Goal: Book appointment/travel/reservation

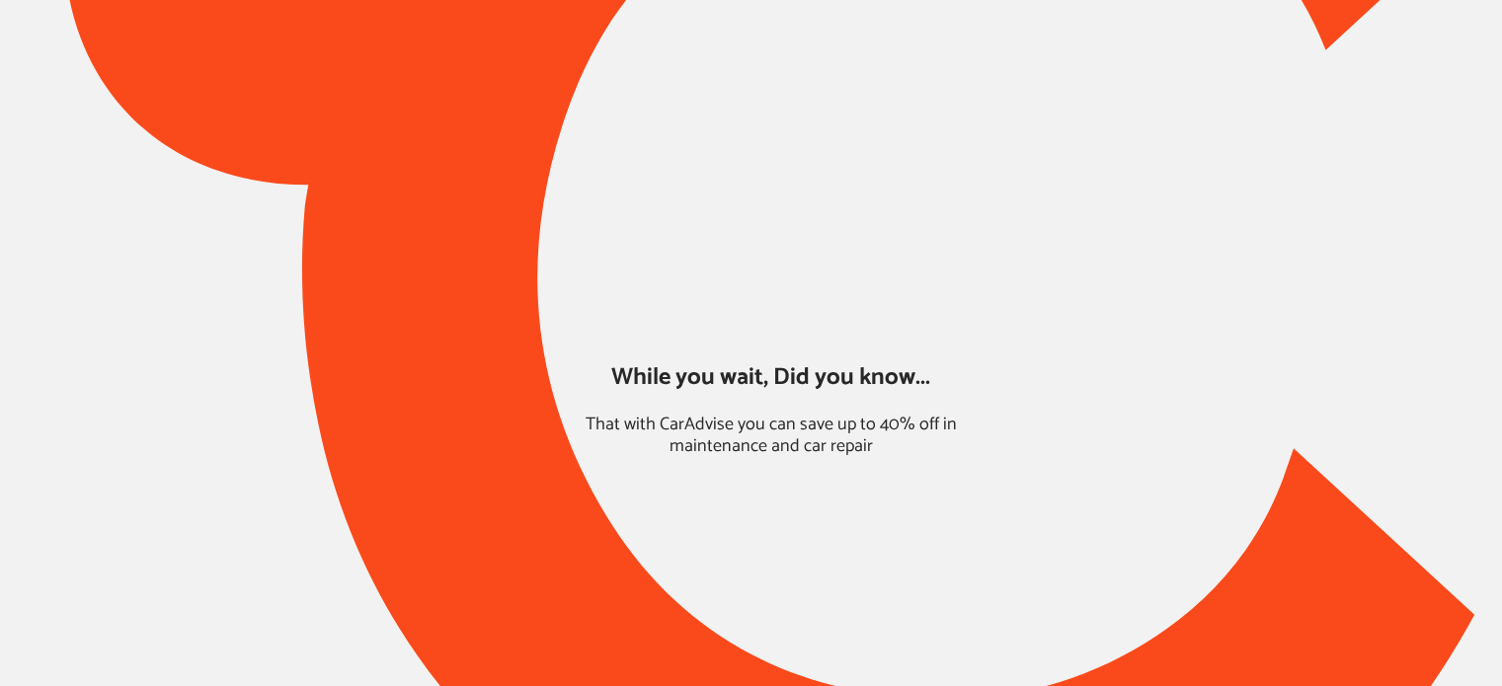
type input "*****"
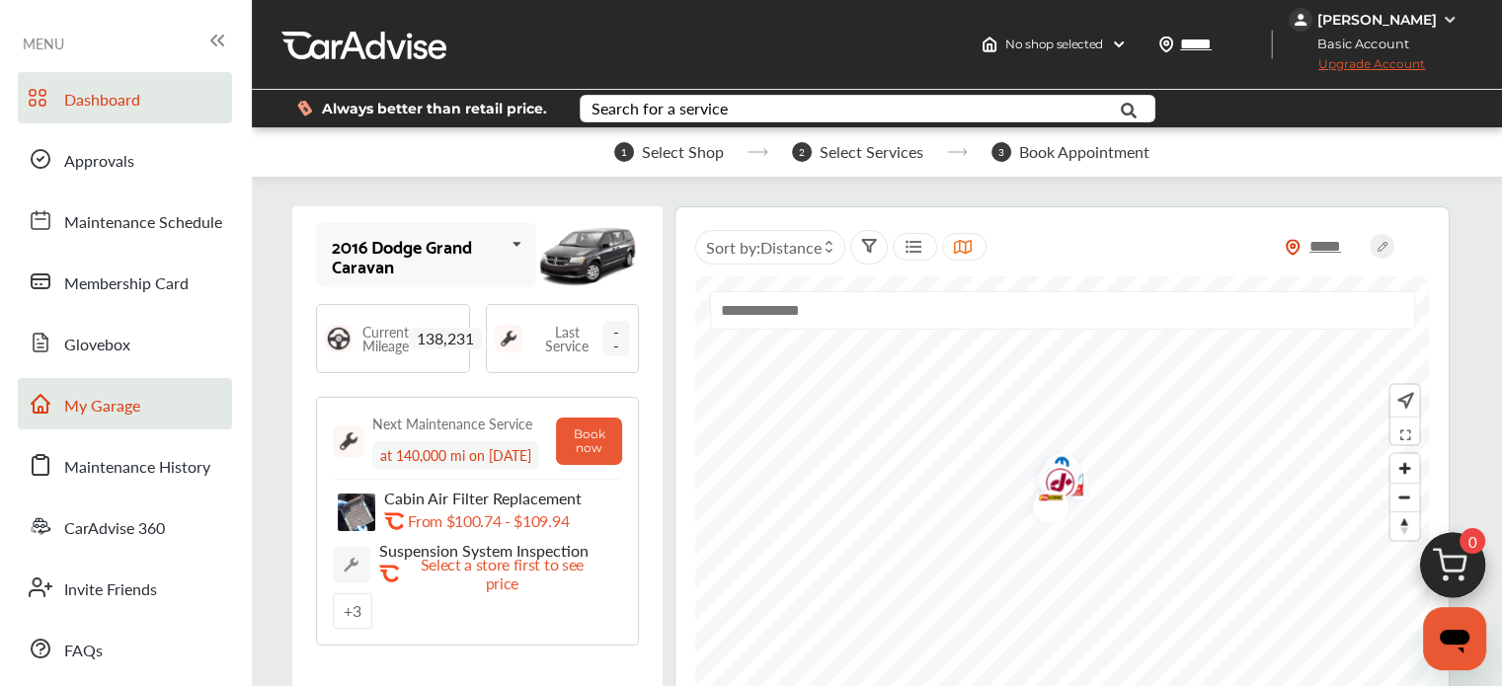
click at [115, 415] on span "My Garage" at bounding box center [102, 407] width 76 height 26
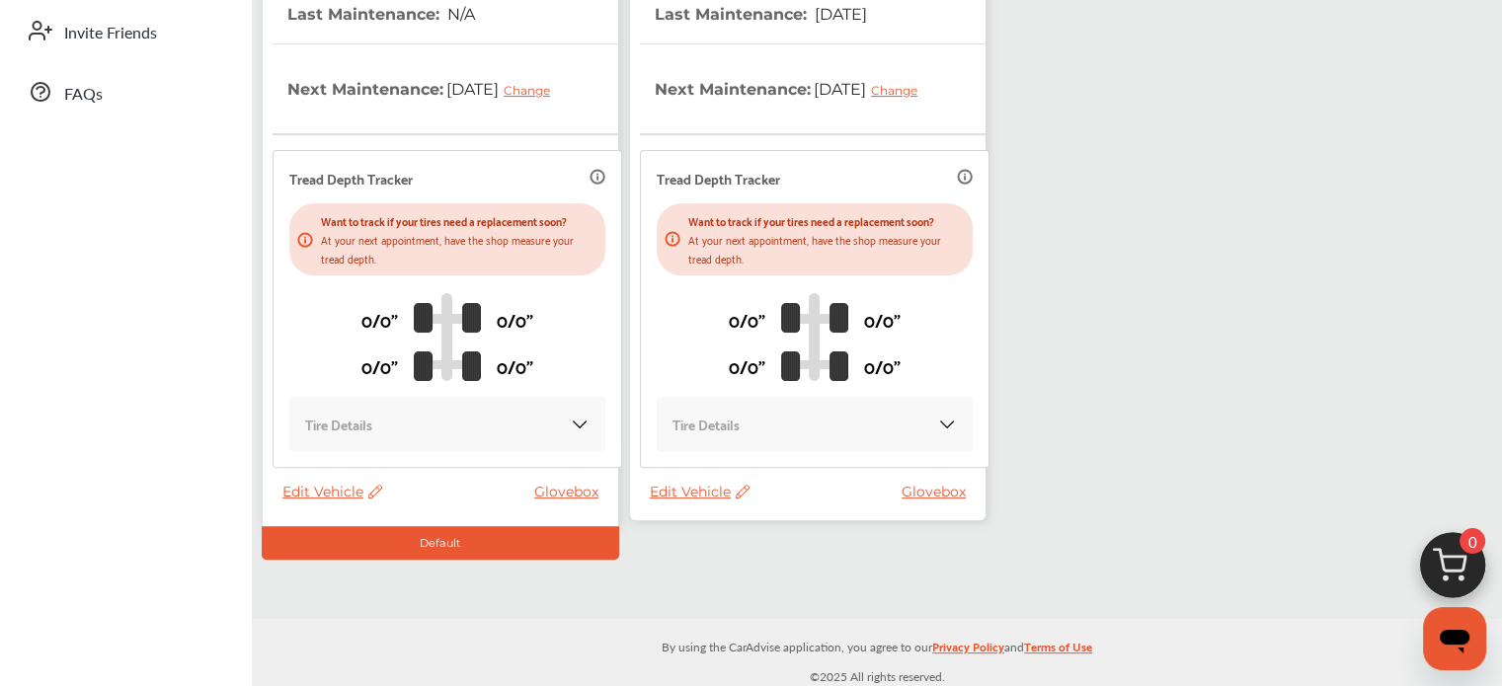
scroll to position [559, 0]
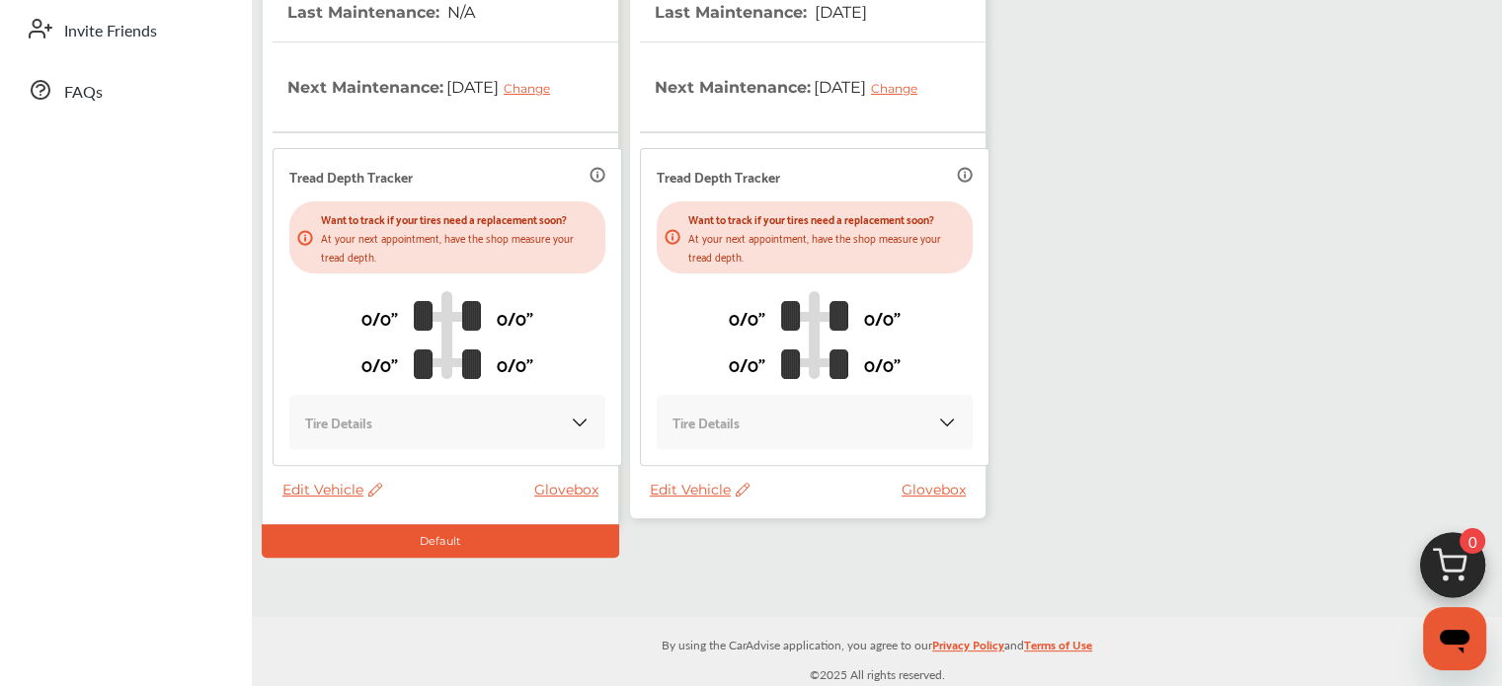
click at [681, 491] on span "Edit Vehicle" at bounding box center [700, 490] width 100 height 18
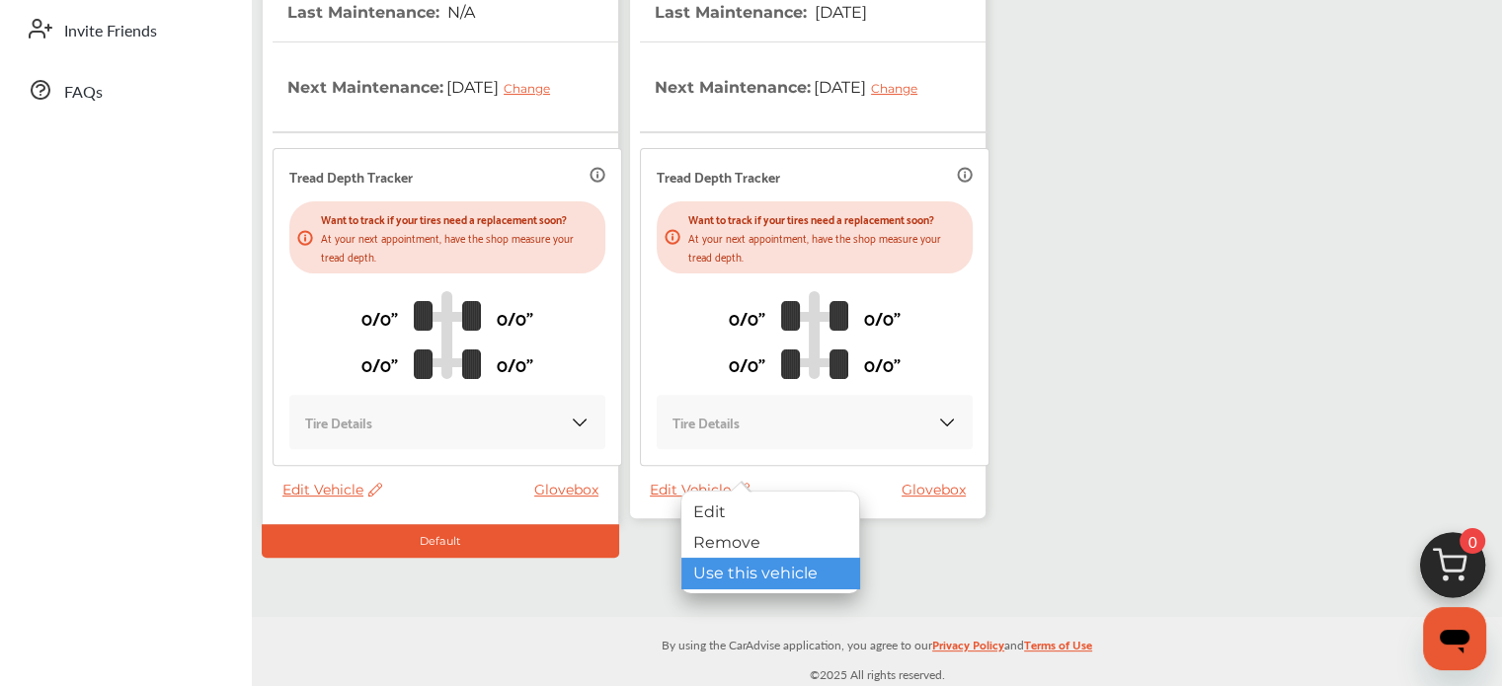
click at [708, 564] on div "Use this vehicle" at bounding box center [770, 573] width 178 height 31
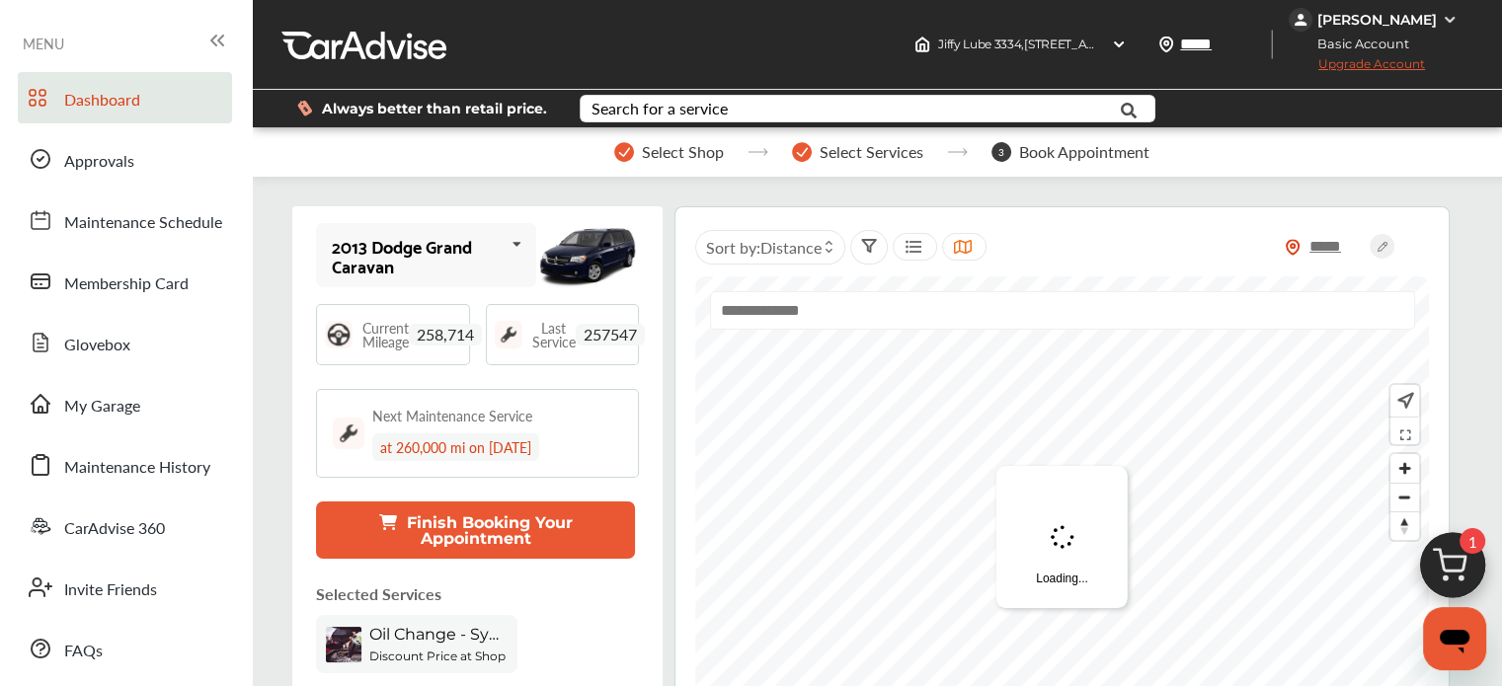
click at [1466, 567] on img at bounding box center [1452, 570] width 95 height 95
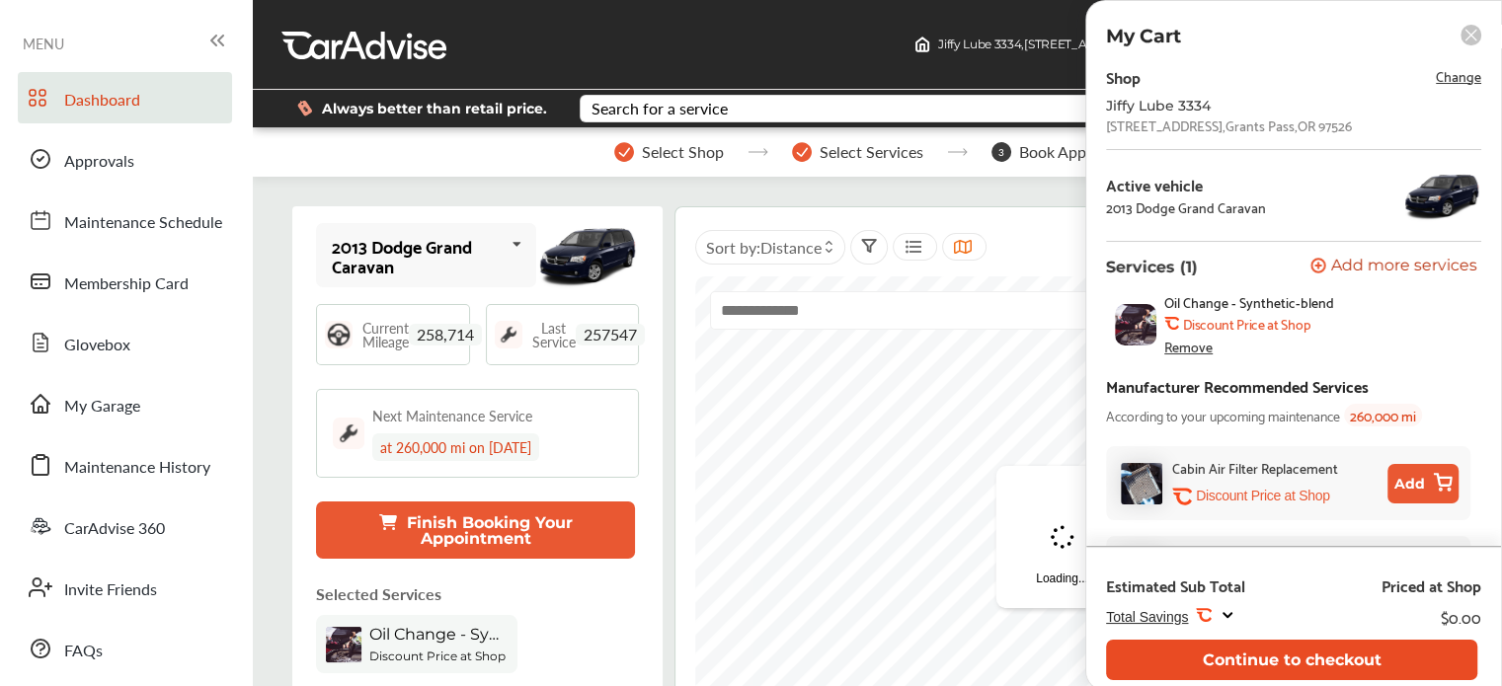
click at [1296, 659] on button "Continue to checkout" at bounding box center [1291, 660] width 371 height 40
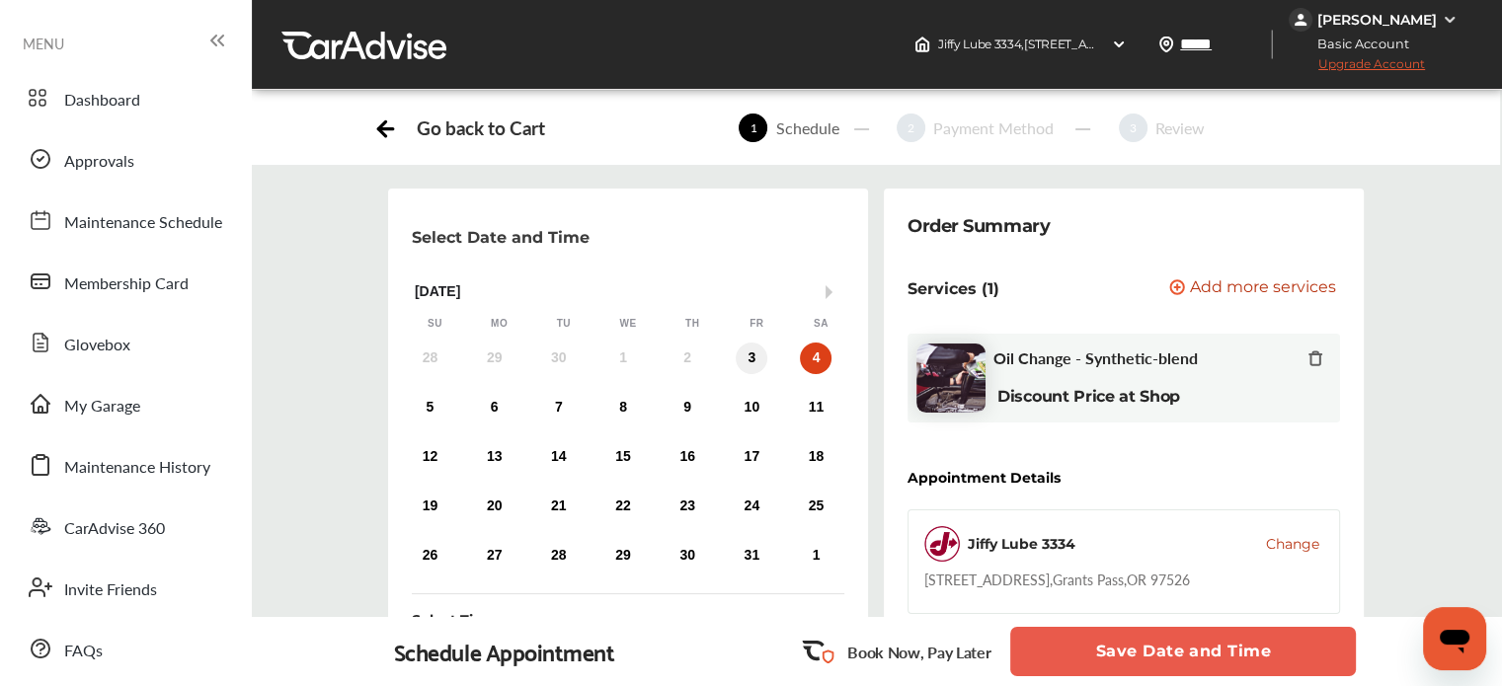
click at [751, 372] on div "3" at bounding box center [752, 359] width 32 height 32
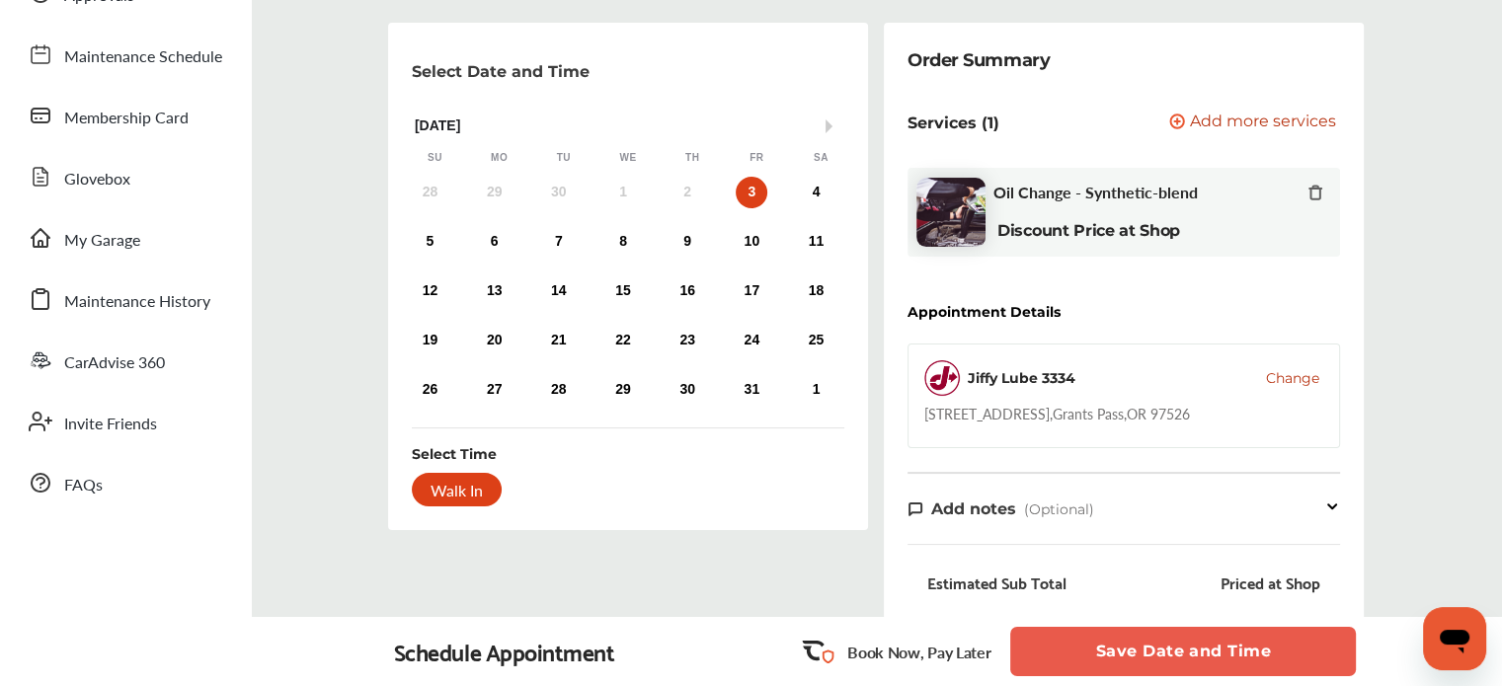
scroll to position [168, 0]
click at [438, 489] on div "Walk In" at bounding box center [457, 488] width 90 height 34
click at [1103, 661] on button "Save Date and Time" at bounding box center [1183, 651] width 346 height 49
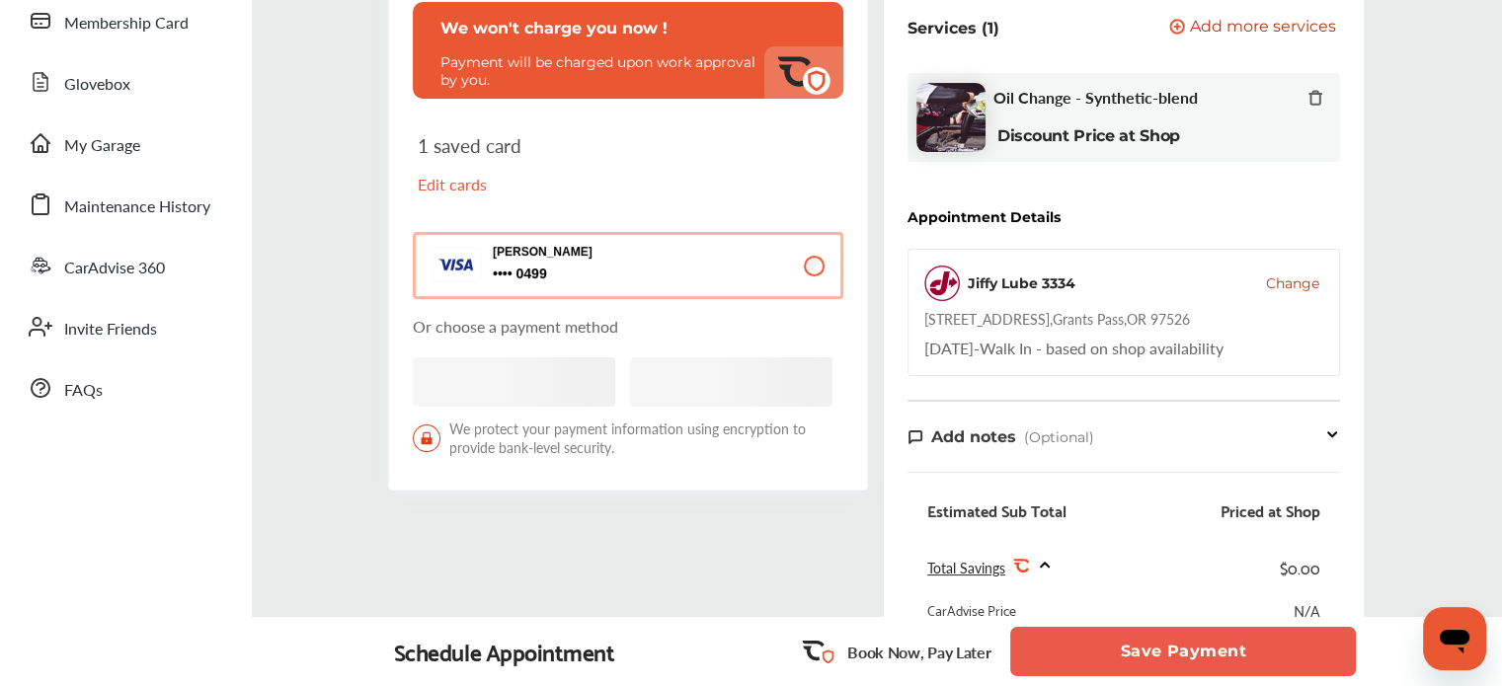
scroll to position [274, 0]
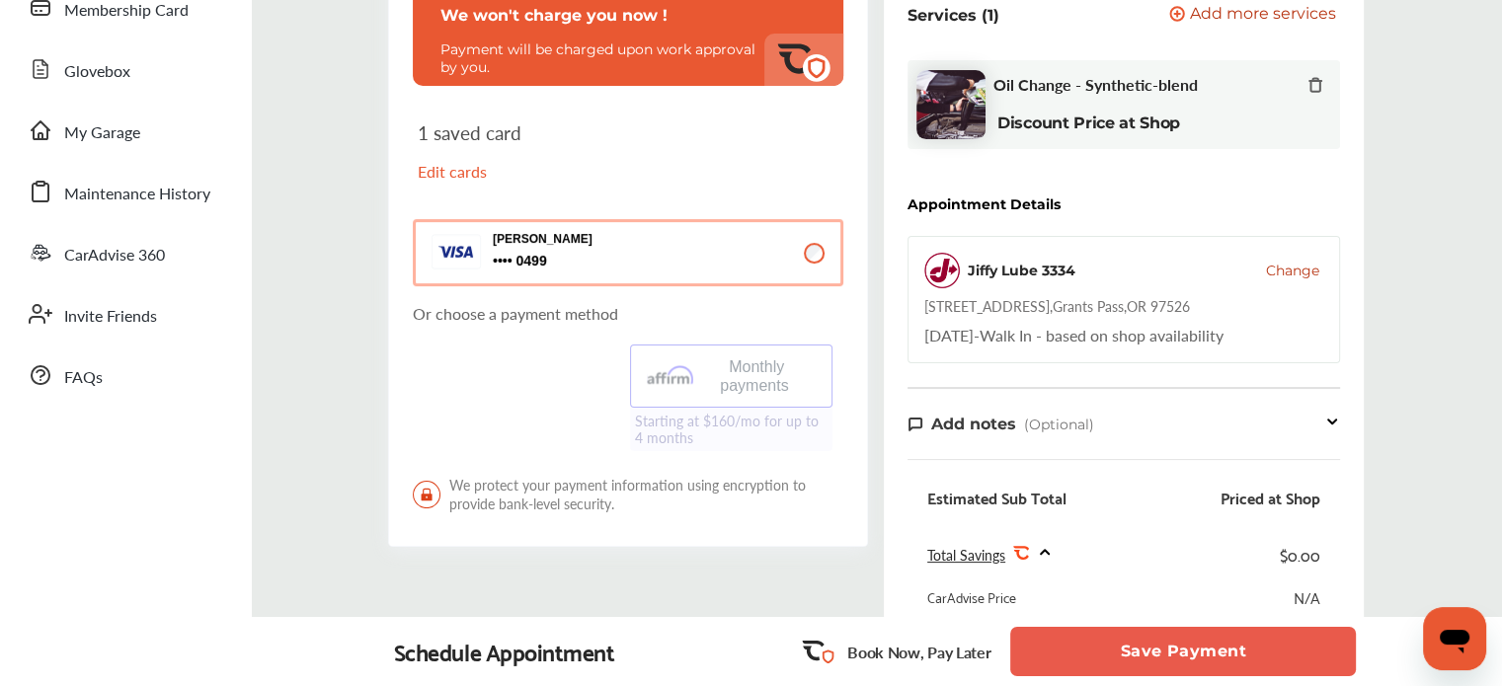
click at [1090, 663] on button "Save Payment" at bounding box center [1183, 651] width 346 height 49
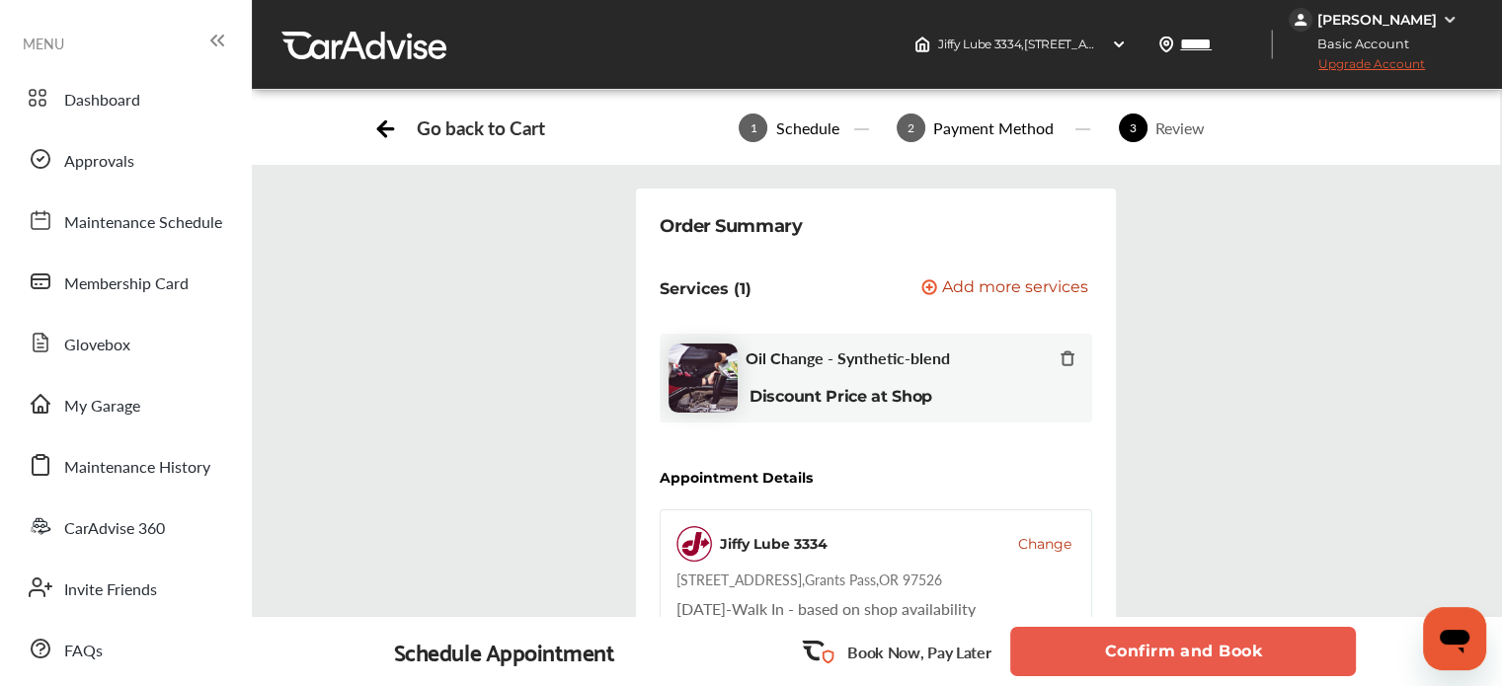
click at [1074, 655] on button "Confirm and Book" at bounding box center [1183, 651] width 346 height 49
